Goal: Use online tool/utility: Use online tool/utility

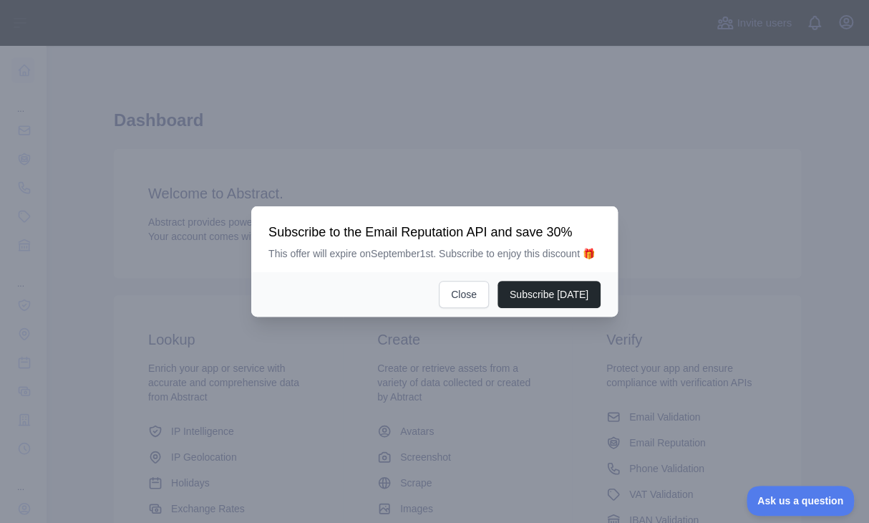
scroll to position [190, 0]
click at [476, 296] on button "Close" at bounding box center [464, 294] width 50 height 27
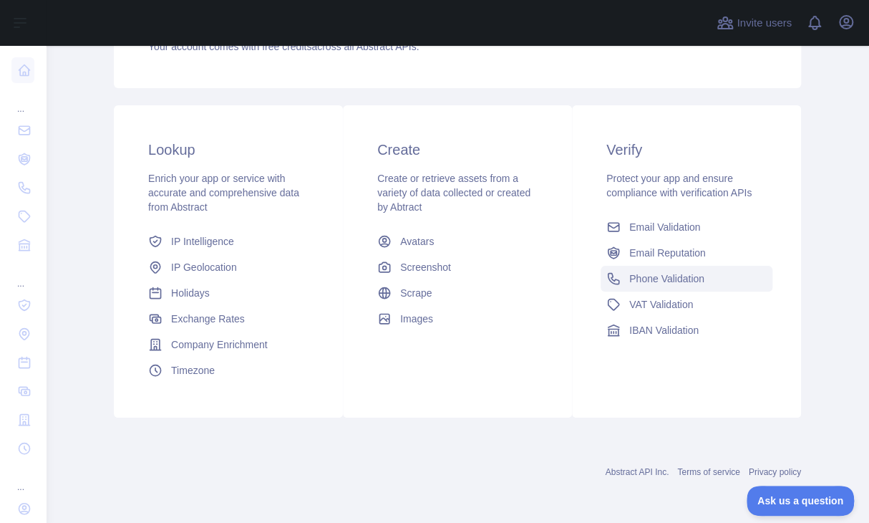
click at [664, 271] on span "Phone Validation" at bounding box center [666, 278] width 75 height 14
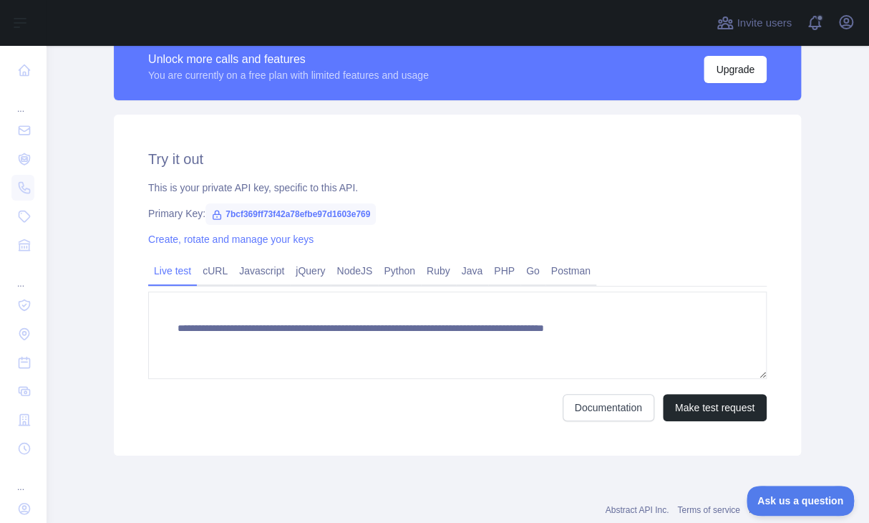
scroll to position [490, 0]
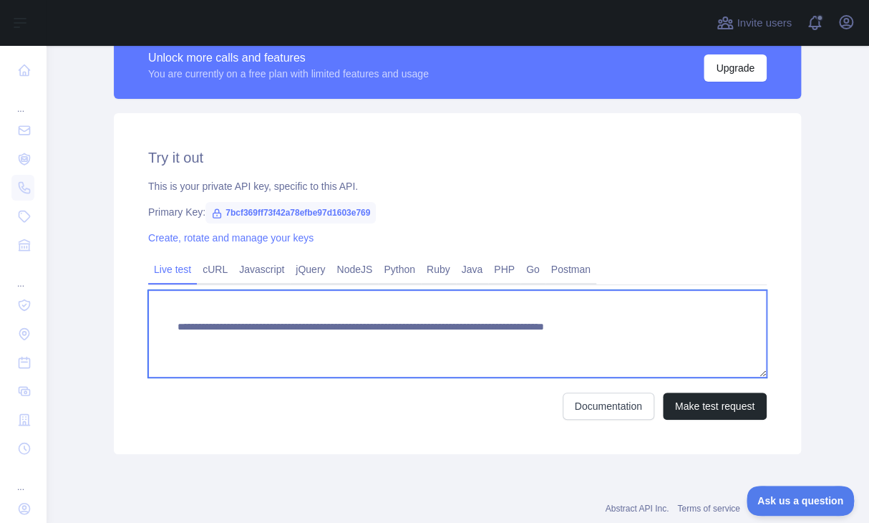
drag, startPoint x: 619, startPoint y: 326, endPoint x: 697, endPoint y: 327, distance: 78.8
click at [697, 327] on textarea "**********" at bounding box center [457, 333] width 619 height 87
paste textarea
type textarea "**********"
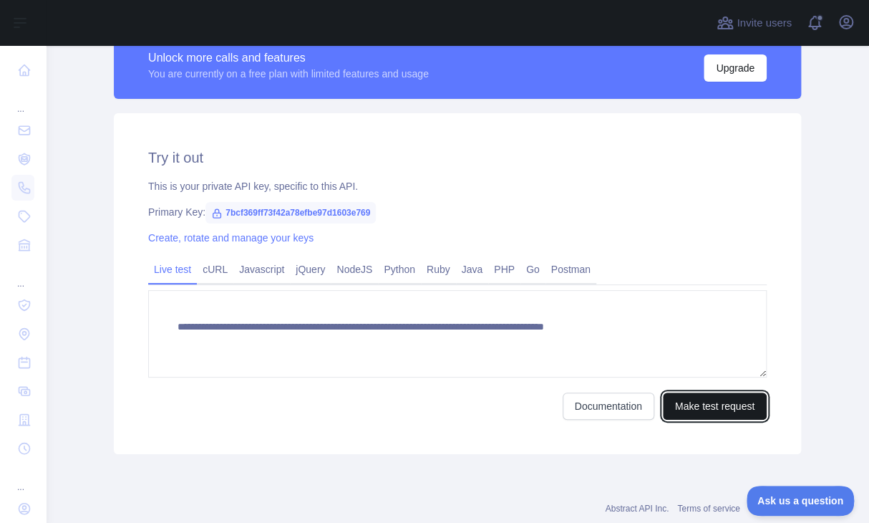
click at [687, 404] on button "Make test request" at bounding box center [715, 405] width 104 height 27
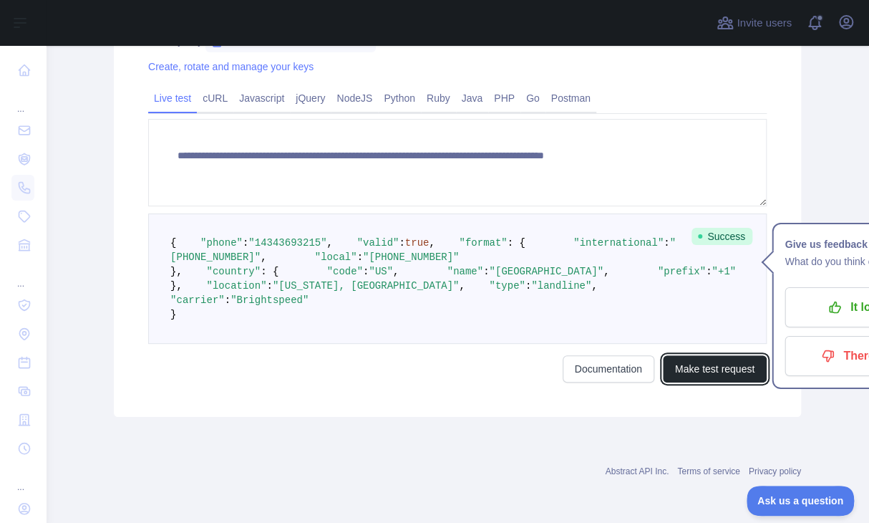
scroll to position [676, 0]
click at [295, 306] on span ""Brightspeed"" at bounding box center [270, 299] width 78 height 11
copy span "Brightspeed"
